Goal: Information Seeking & Learning: Learn about a topic

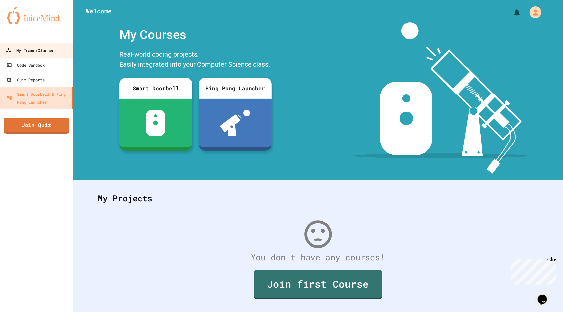
click at [40, 45] on link "My Teams/Classes" at bounding box center [36, 50] width 75 height 15
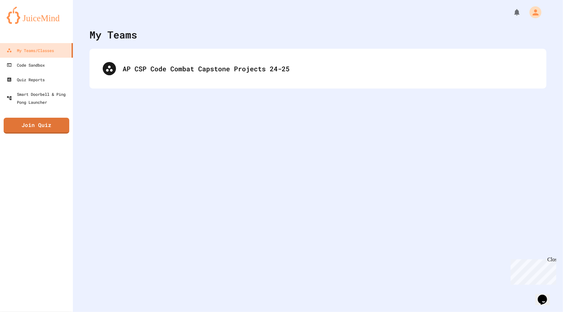
click at [142, 53] on div "AP CSP Code Combat Capstone Projects 24-25" at bounding box center [317, 69] width 457 height 40
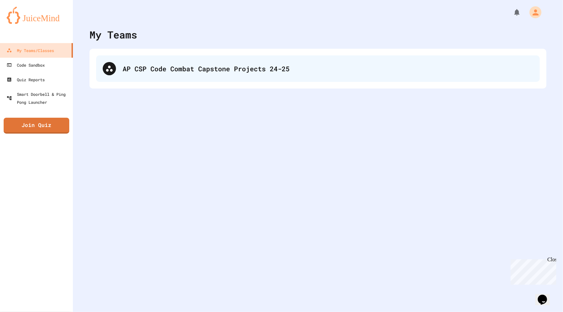
click at [140, 66] on div "AP CSP Code Combat Capstone Projects 24-25" at bounding box center [328, 69] width 411 height 10
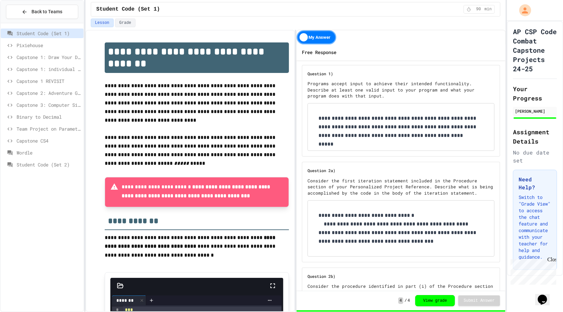
click at [46, 57] on span "Capstone 1: Draw Your Dragon" at bounding box center [49, 57] width 64 height 7
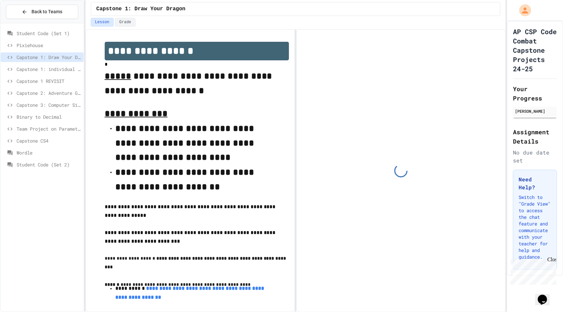
click at [49, 67] on span "Capstone 1: individual dragons (optional)" at bounding box center [49, 69] width 64 height 7
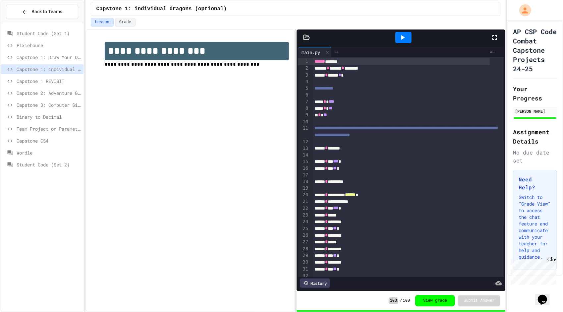
click at [50, 72] on div "Capstone 1: individual dragons (optional)" at bounding box center [42, 69] width 83 height 10
click at [50, 84] on span "Capstone 1 REVISIT" at bounding box center [49, 81] width 64 height 7
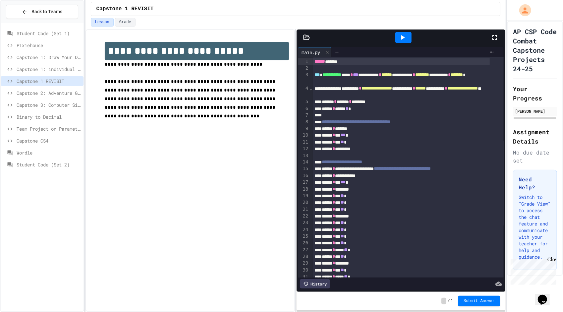
click at [49, 93] on span "Capstone 2: Adventure Game" at bounding box center [49, 92] width 64 height 7
